Goal: Browse casually

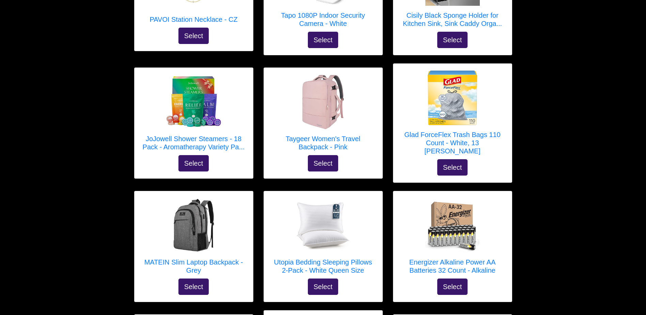
scroll to position [167, 0]
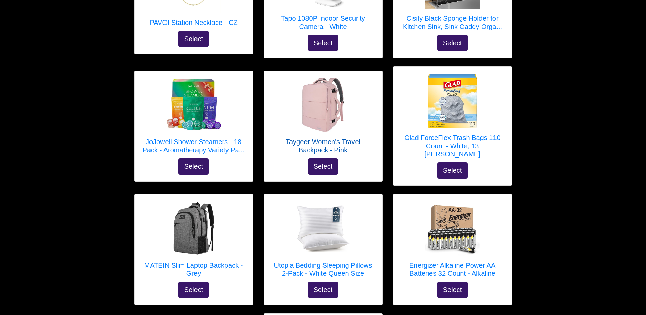
click at [341, 140] on h5 "Taygeer Women's Travel Backpack - Pink" at bounding box center [323, 146] width 105 height 16
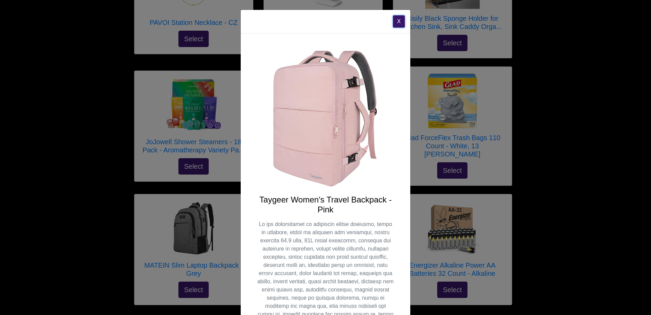
click at [397, 21] on button "X" at bounding box center [399, 21] width 12 height 12
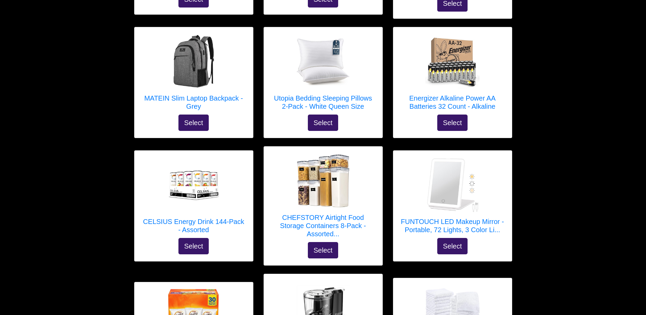
scroll to position [335, 0]
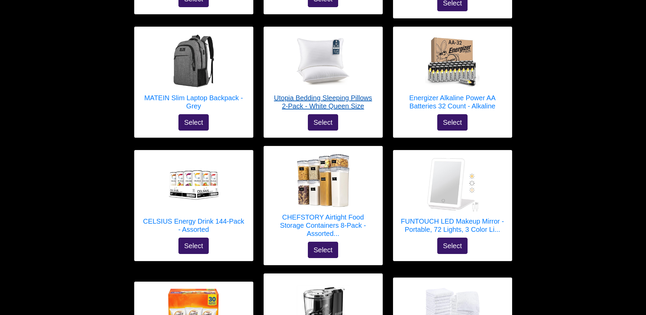
click at [344, 94] on h5 "Utopia Bedding Sleeping Pillows 2-Pack - White Queen Size" at bounding box center [323, 102] width 105 height 16
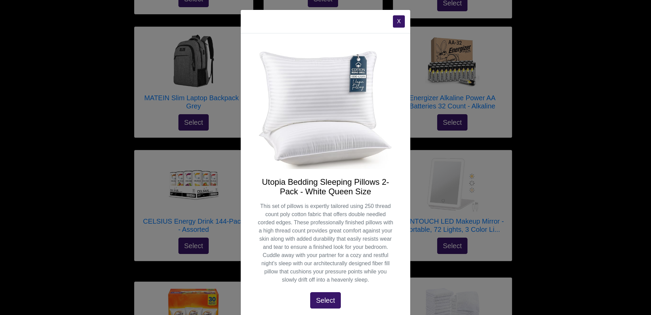
click at [397, 18] on button "X" at bounding box center [399, 21] width 12 height 12
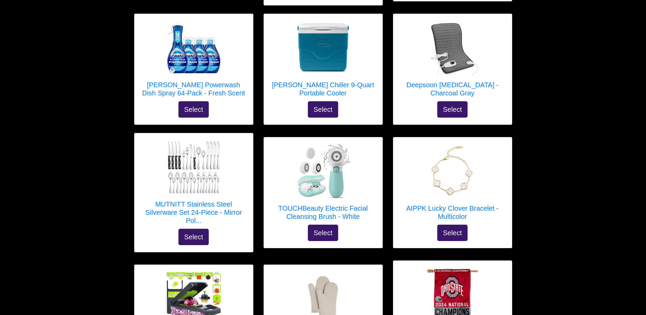
scroll to position [724, 0]
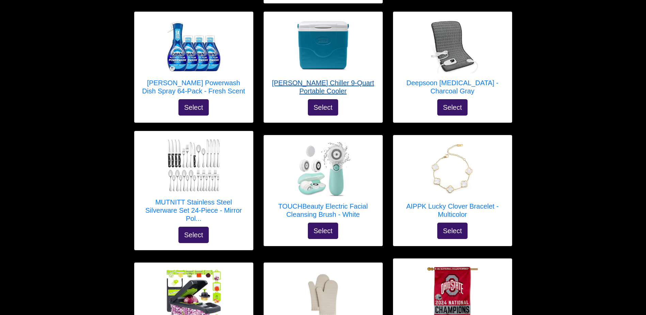
click at [359, 79] on h5 "[PERSON_NAME] Chiller 9-Quart Portable Cooler" at bounding box center [323, 87] width 105 height 16
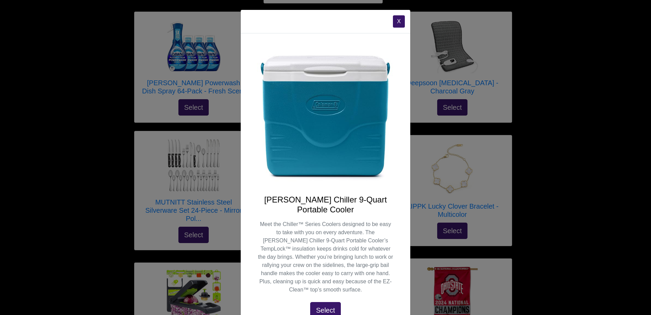
click at [395, 16] on button "X" at bounding box center [399, 21] width 12 height 12
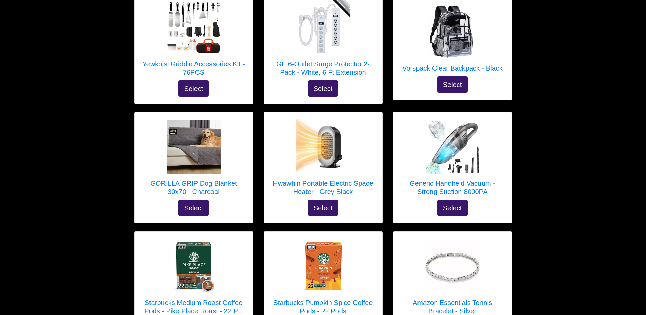
scroll to position [1372, 0]
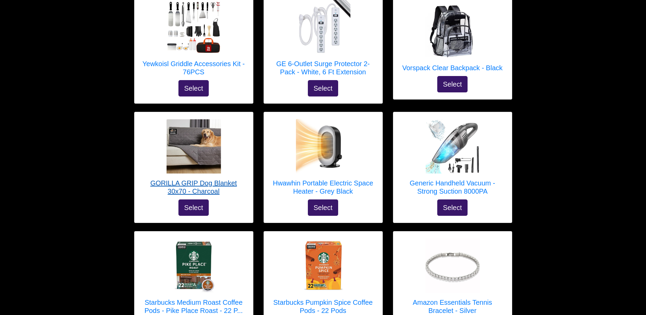
click at [208, 179] on h5 "GORILLA GRIP Dog Blanket 30x70 - Charcoal" at bounding box center [193, 187] width 105 height 16
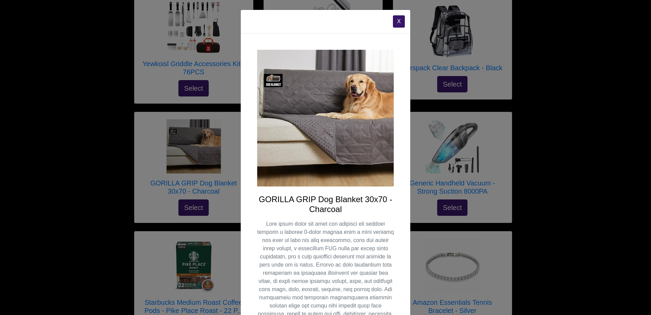
click at [399, 21] on button "X" at bounding box center [399, 21] width 12 height 12
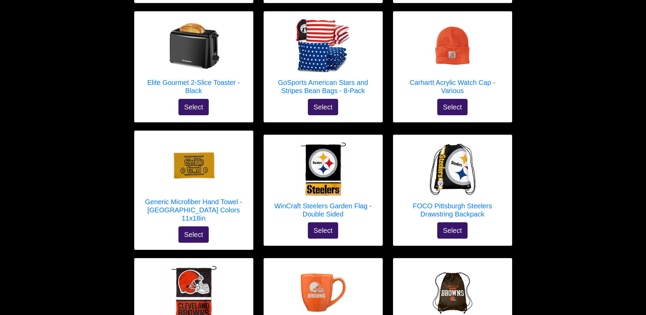
scroll to position [2186, 0]
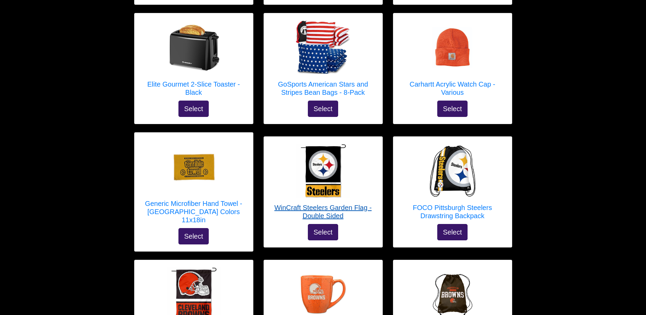
click at [352, 203] on h5 "WinCraft Steelers Garden Flag - Double Sided" at bounding box center [323, 211] width 105 height 16
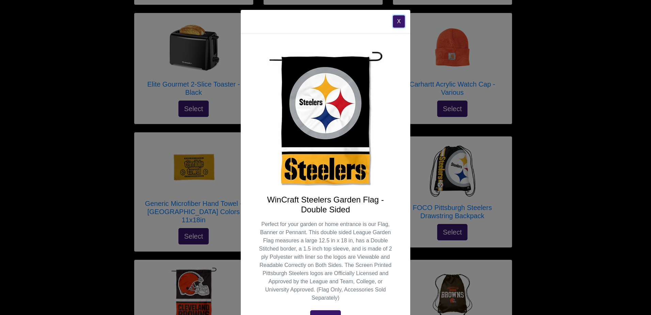
click at [398, 21] on button "X" at bounding box center [399, 21] width 12 height 12
